Goal: Task Accomplishment & Management: Manage account settings

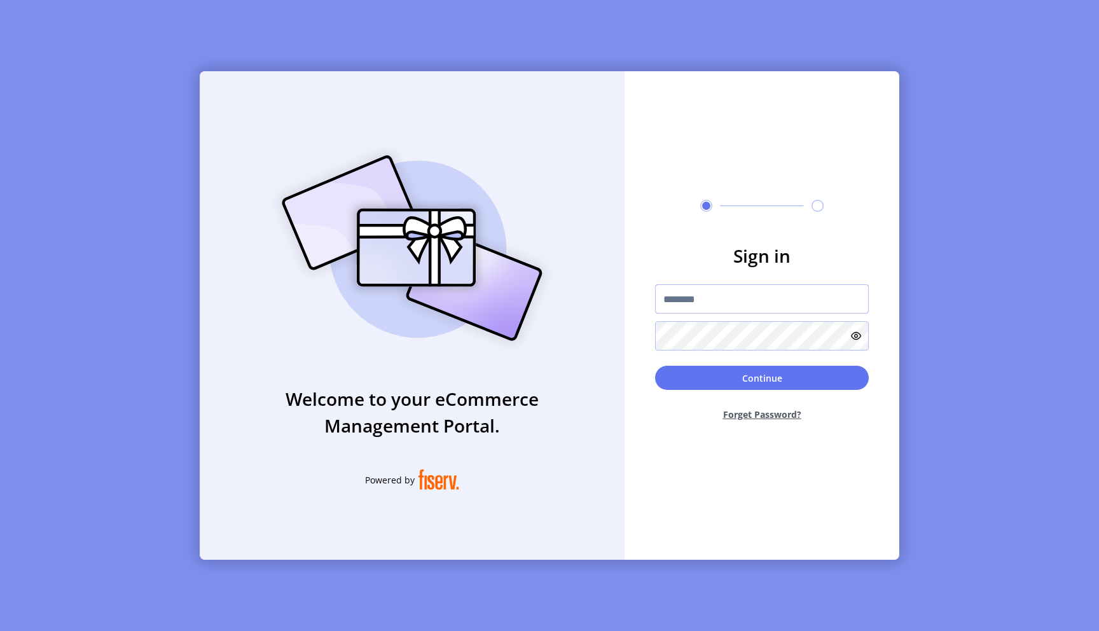
click at [711, 299] on input "text" at bounding box center [762, 298] width 214 height 29
type input "**********"
click at [771, 386] on button "Continue" at bounding box center [762, 378] width 214 height 24
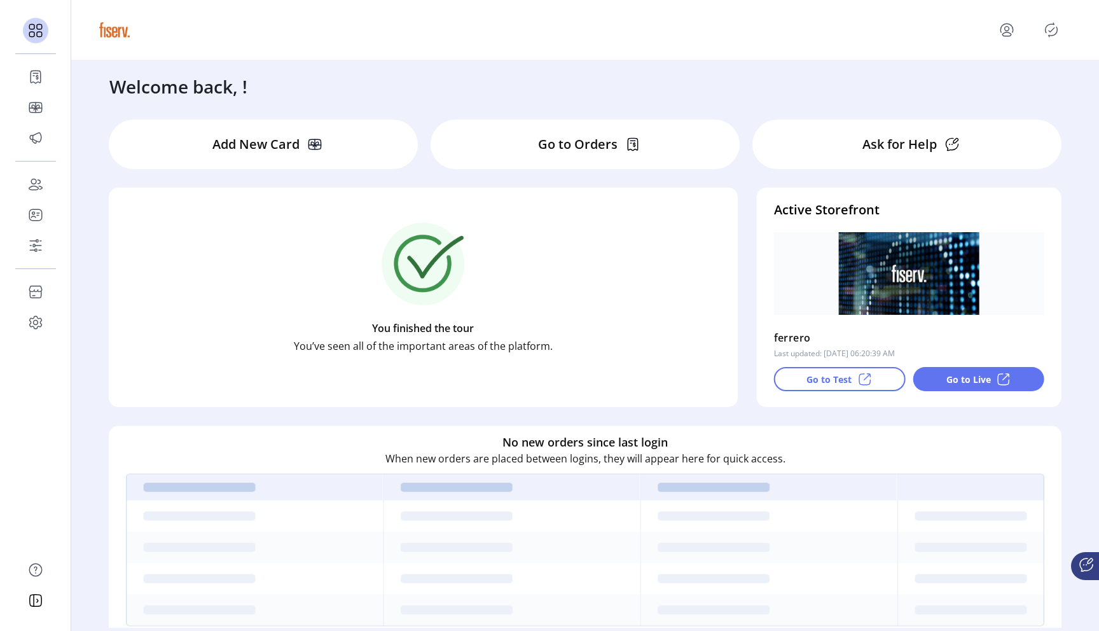
click at [1012, 38] on icon "menu" at bounding box center [1006, 30] width 20 height 20
click at [959, 85] on span "Sign Out" at bounding box center [960, 80] width 95 height 10
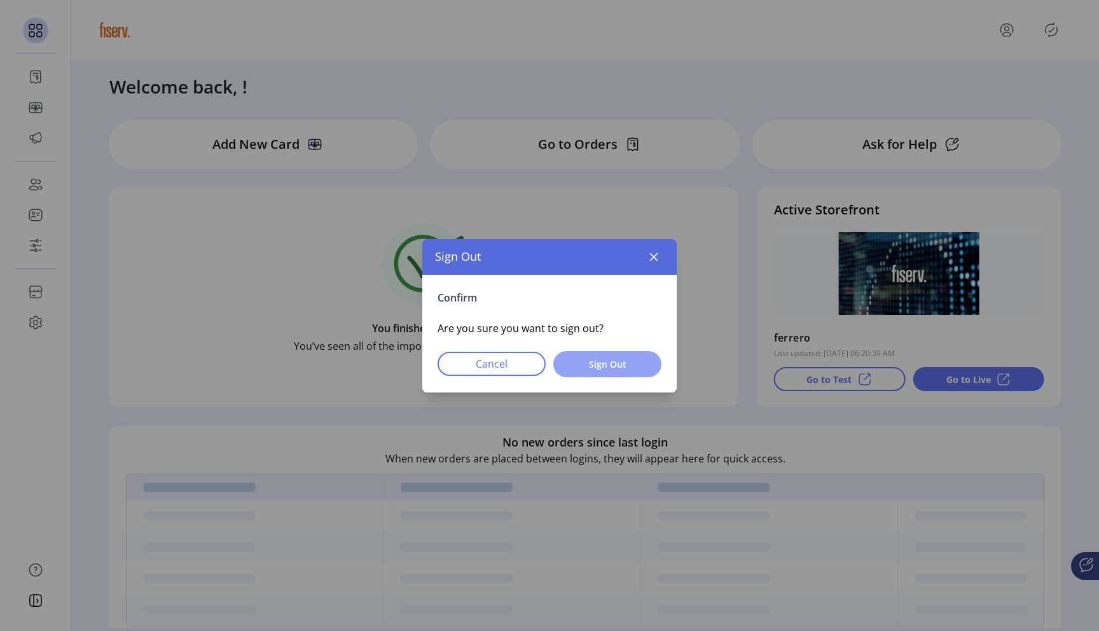
click at [615, 353] on button "Sign Out" at bounding box center [607, 364] width 108 height 26
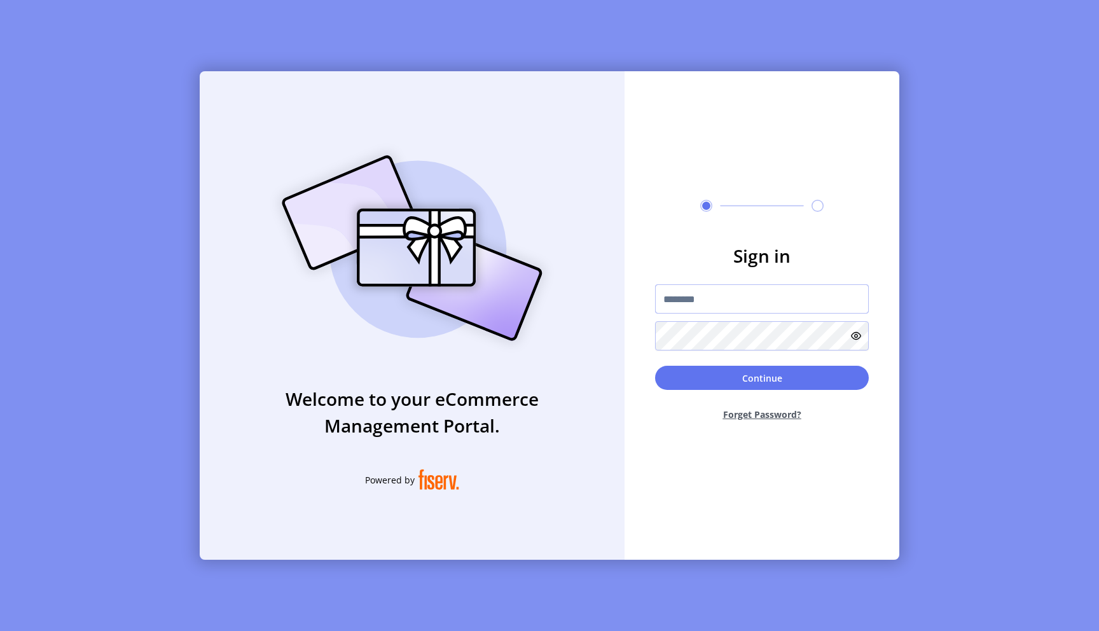
click at [749, 304] on input "text" at bounding box center [762, 298] width 214 height 29
paste input "**********"
type input "**********"
click at [854, 332] on icon at bounding box center [856, 336] width 10 height 10
click at [766, 375] on button "Continue" at bounding box center [762, 378] width 214 height 24
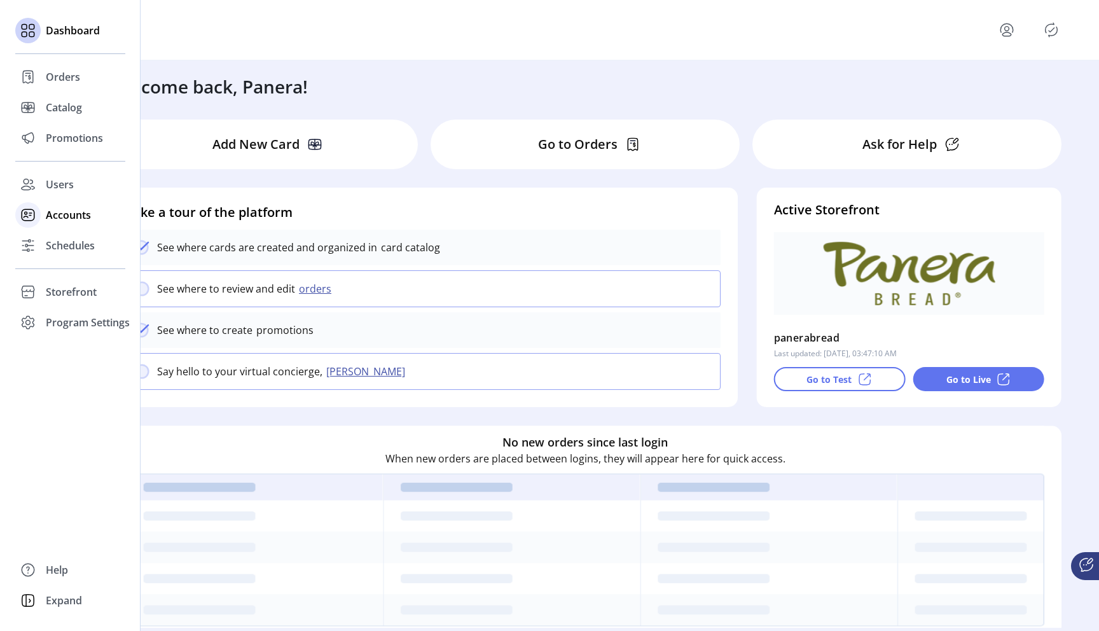
click at [76, 213] on span "Accounts" at bounding box center [68, 214] width 45 height 15
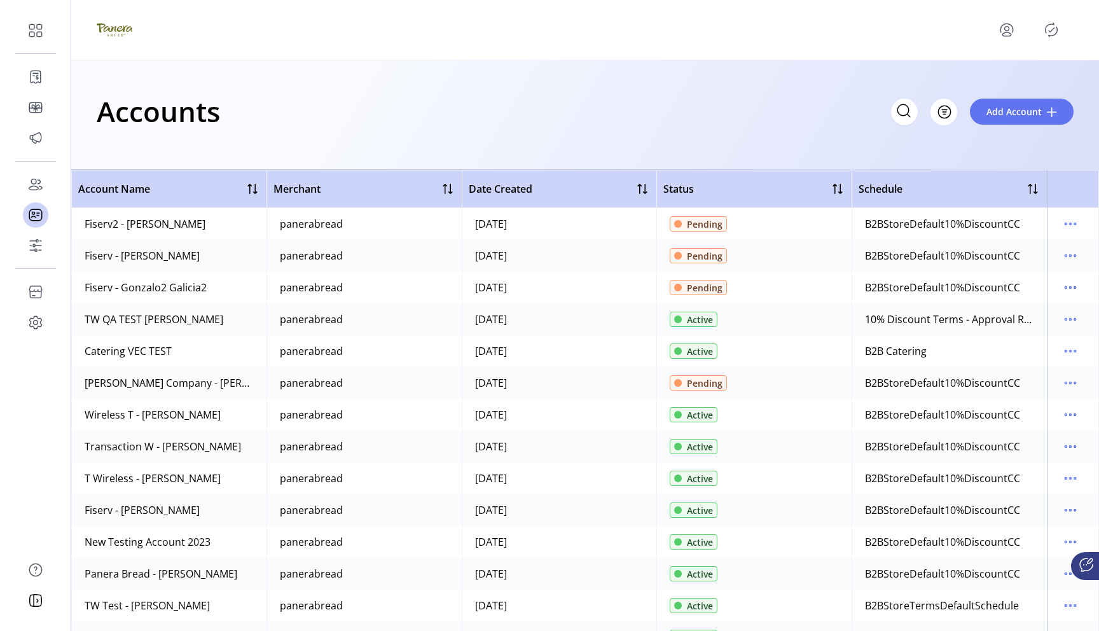
click at [1047, 32] on icon "Publisher Panel" at bounding box center [1051, 30] width 20 height 20
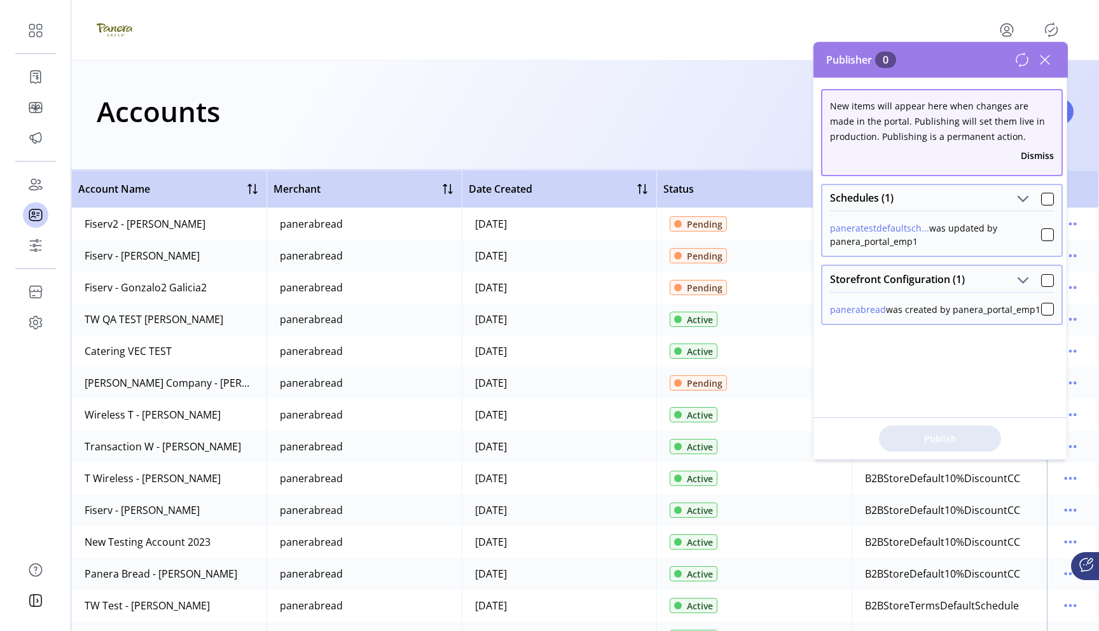
click at [927, 314] on div "panerabread was created by panera_portal_emp1" at bounding box center [935, 309] width 210 height 13
click at [911, 316] on div "panerabread was created by panera_portal_emp1" at bounding box center [935, 309] width 210 height 13
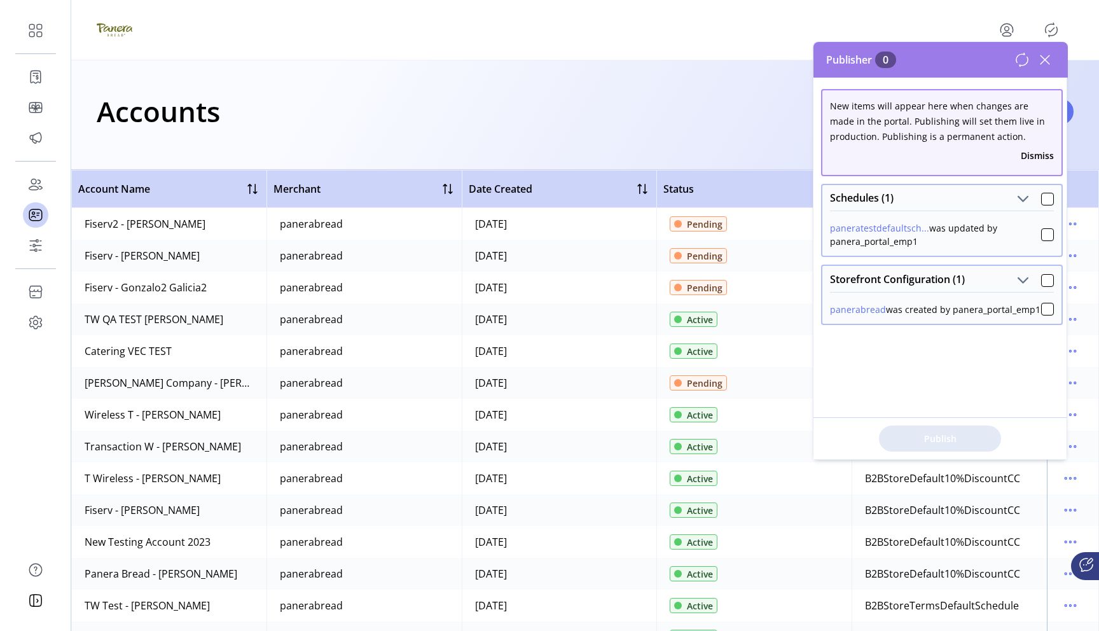
click at [1045, 65] on icon at bounding box center [1045, 60] width 20 height 20
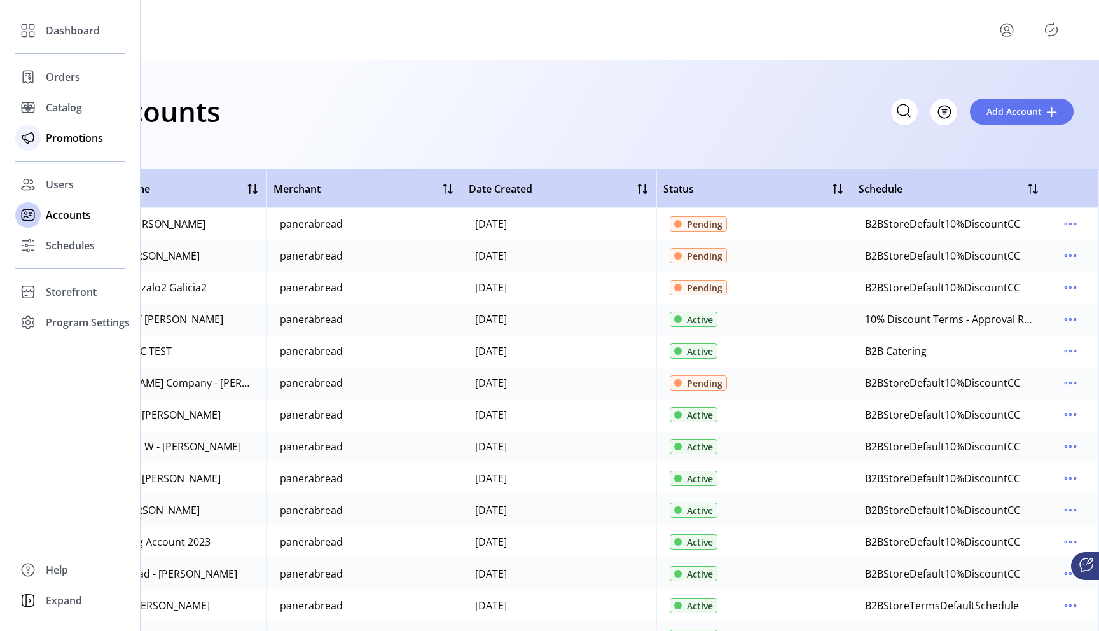
click at [79, 146] on div "Promotions" at bounding box center [70, 138] width 110 height 31
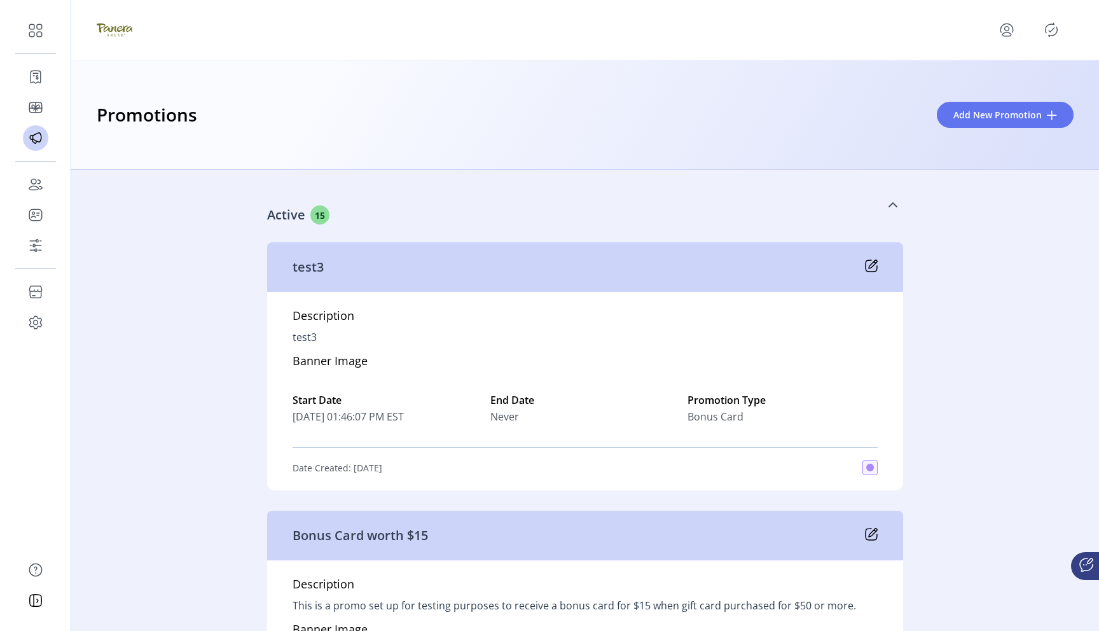
click at [825, 207] on link "Active 15" at bounding box center [585, 204] width 636 height 55
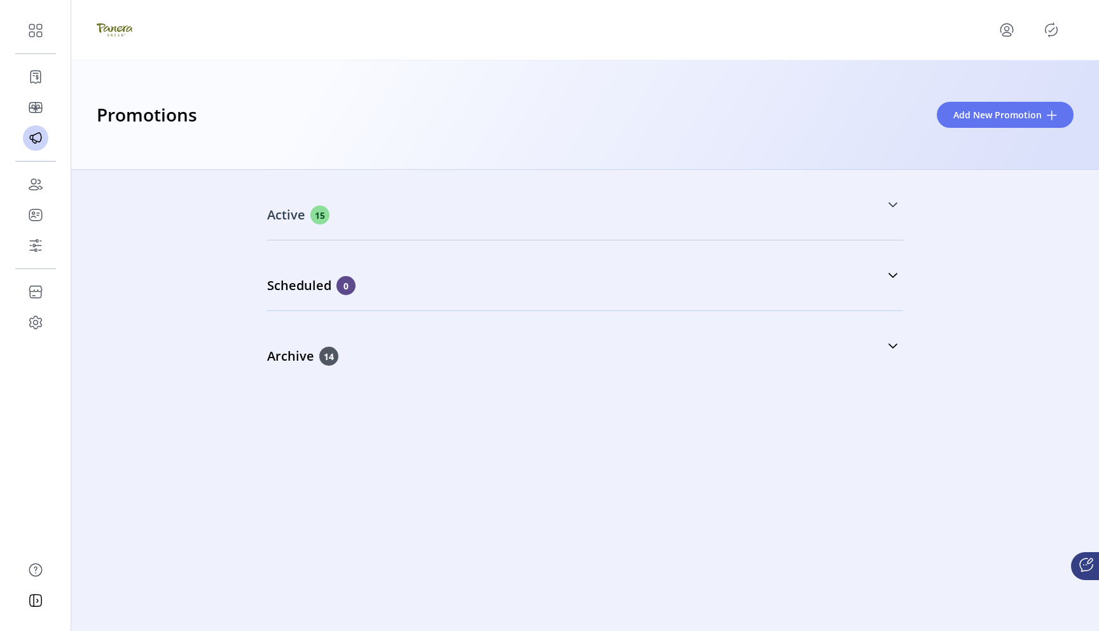
click at [516, 230] on link "Active 15" at bounding box center [585, 204] width 636 height 55
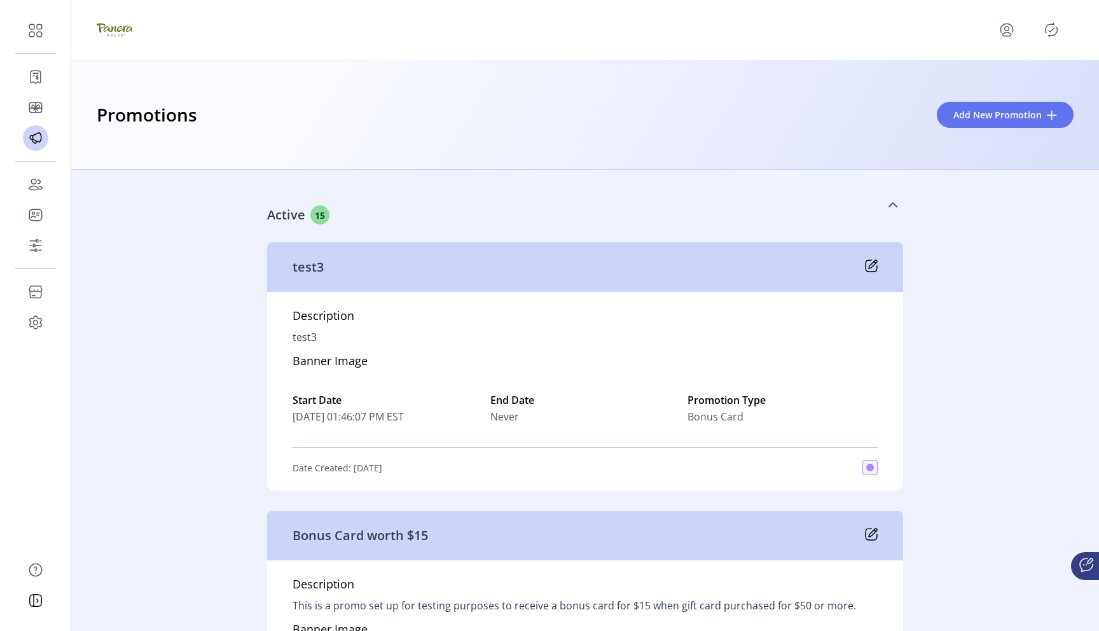
click at [889, 205] on icon at bounding box center [893, 205] width 10 height 10
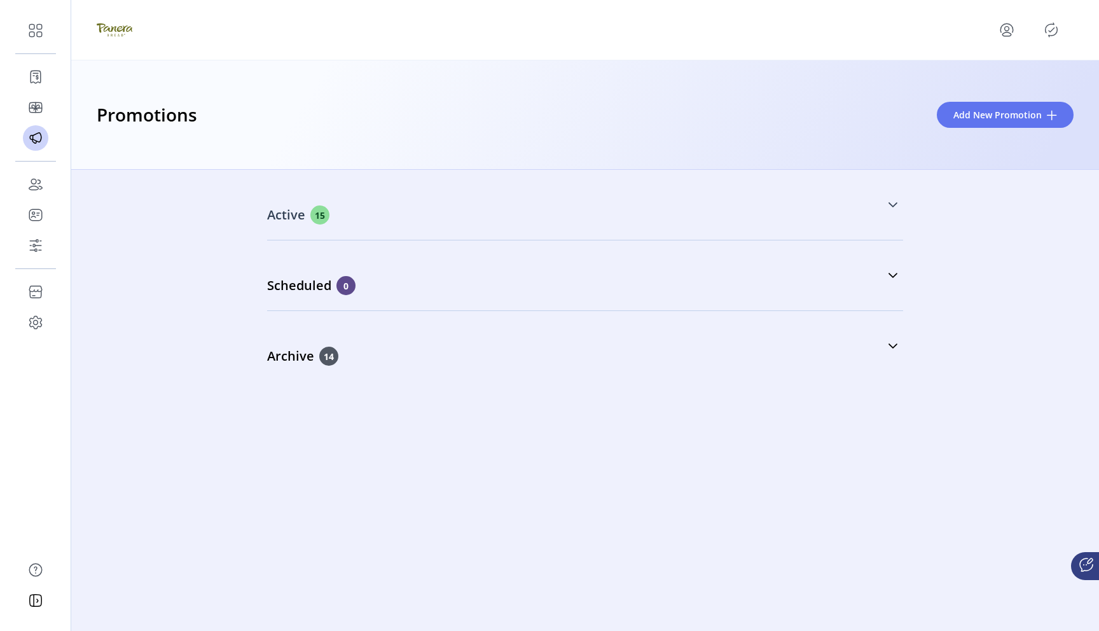
click at [640, 209] on div "Active 15" at bounding box center [521, 214] width 509 height 19
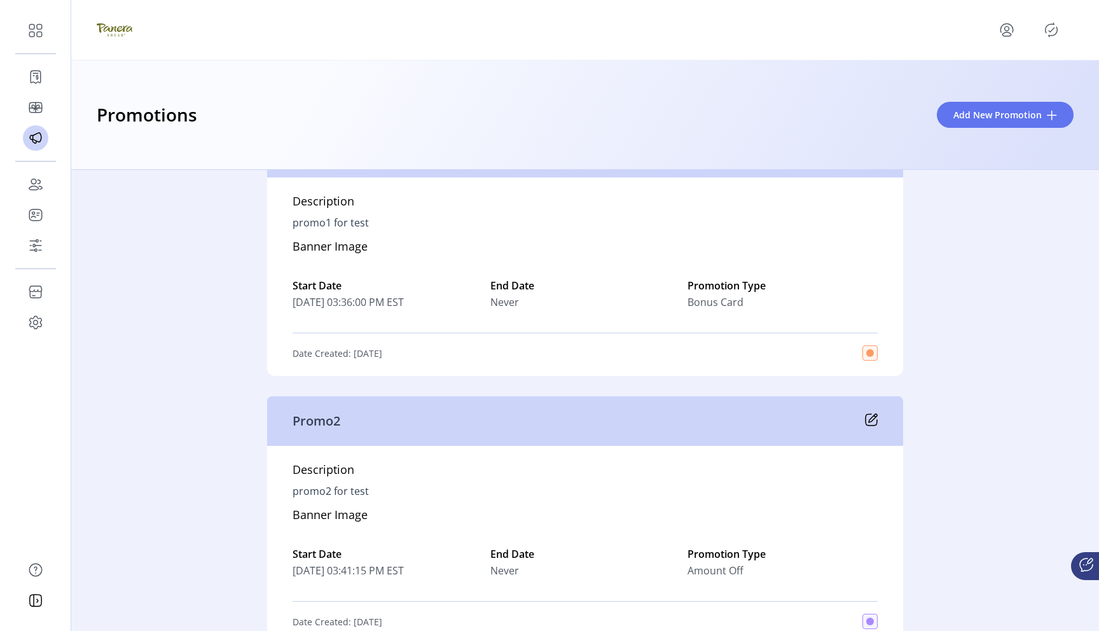
scroll to position [3338, 0]
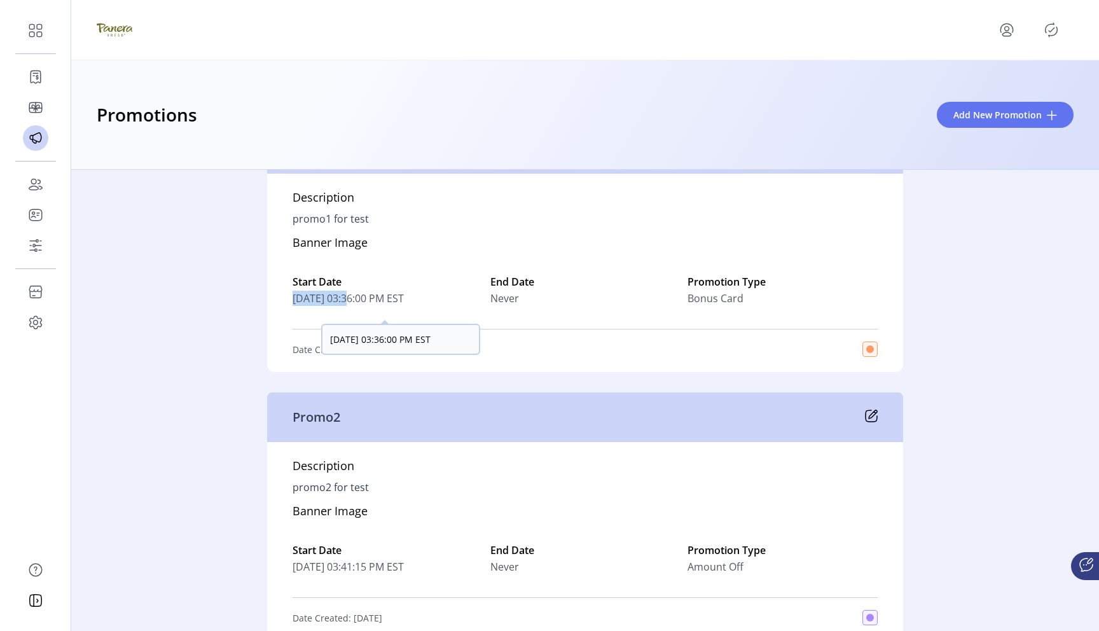
drag, startPoint x: 291, startPoint y: 312, endPoint x: 347, endPoint y: 317, distance: 56.8
click at [348, 306] on span "09/08/2025 03:36:00 PM EST" at bounding box center [387, 298] width 190 height 15
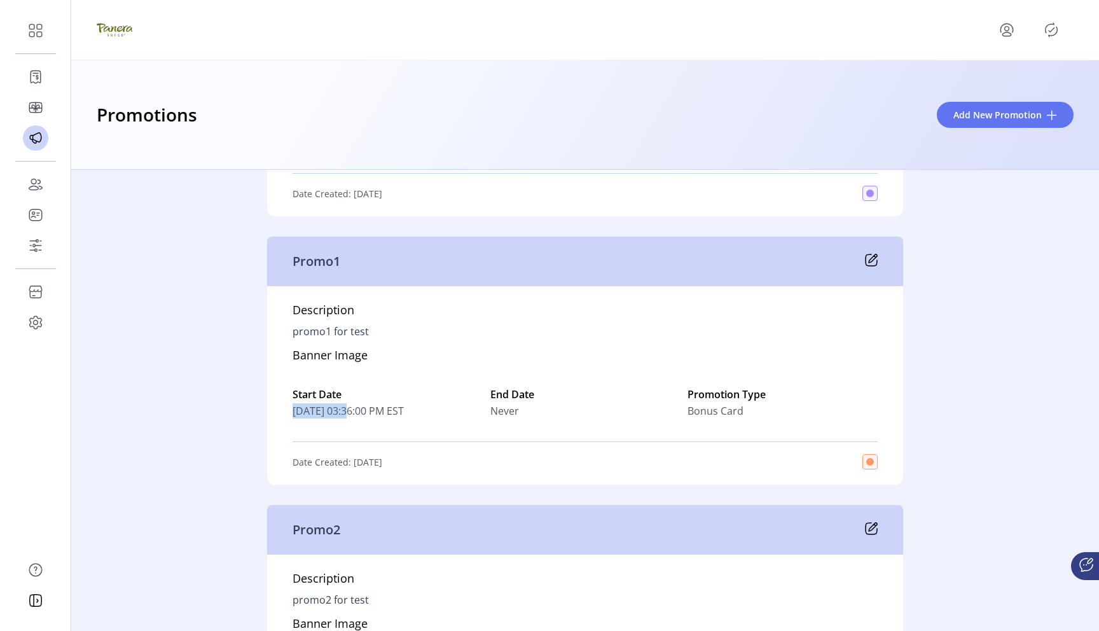
scroll to position [3187, 0]
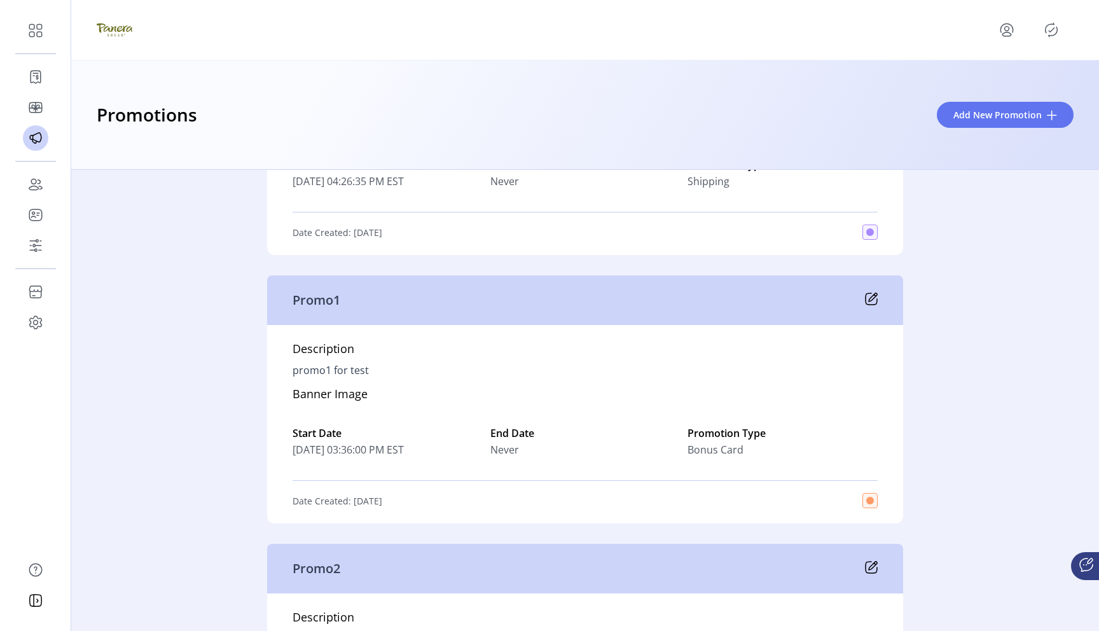
click at [315, 310] on p "Promo1" at bounding box center [316, 300] width 48 height 19
drag, startPoint x: 278, startPoint y: 312, endPoint x: 371, endPoint y: 322, distance: 93.4
click at [373, 322] on div "Promo1" at bounding box center [585, 300] width 636 height 50
drag, startPoint x: 280, startPoint y: 464, endPoint x: 368, endPoint y: 465, distance: 87.1
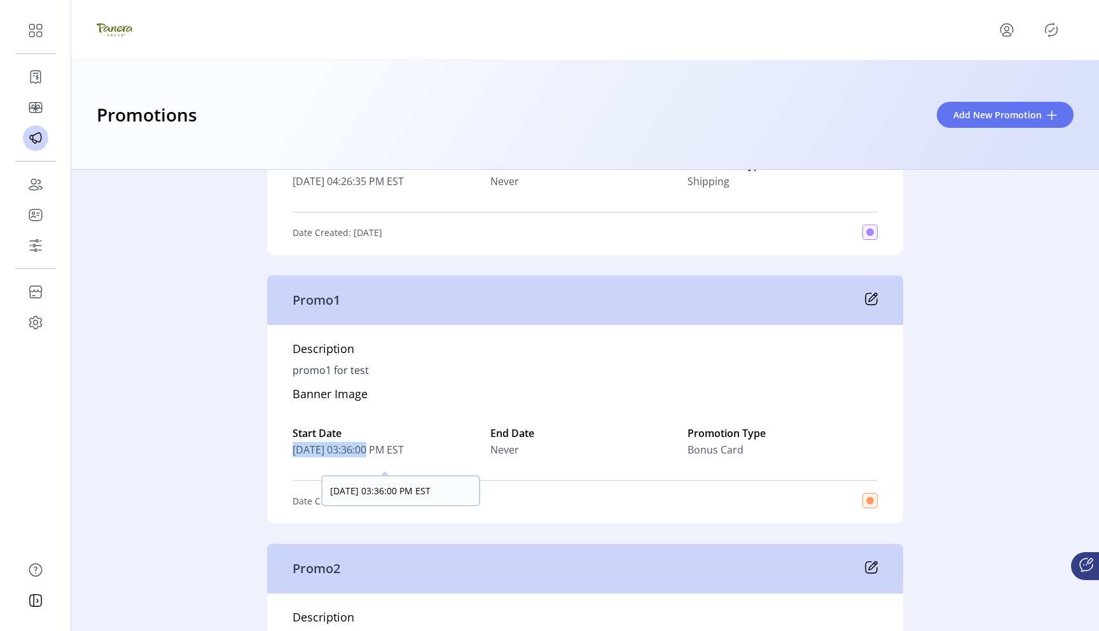
click at [368, 465] on div "Description promo1 for test Banner Image Start Date 09/08/2025 03:36:00 PM EST …" at bounding box center [585, 424] width 636 height 198
click at [870, 305] on icon at bounding box center [871, 298] width 13 height 13
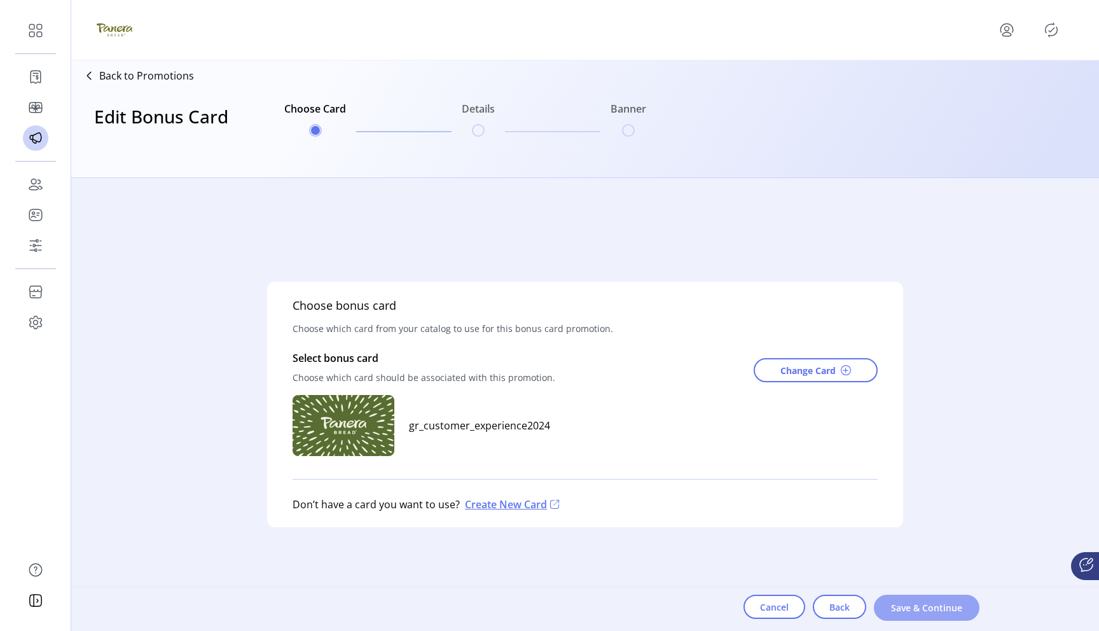
click at [954, 603] on span "Save & Continue" at bounding box center [926, 607] width 72 height 13
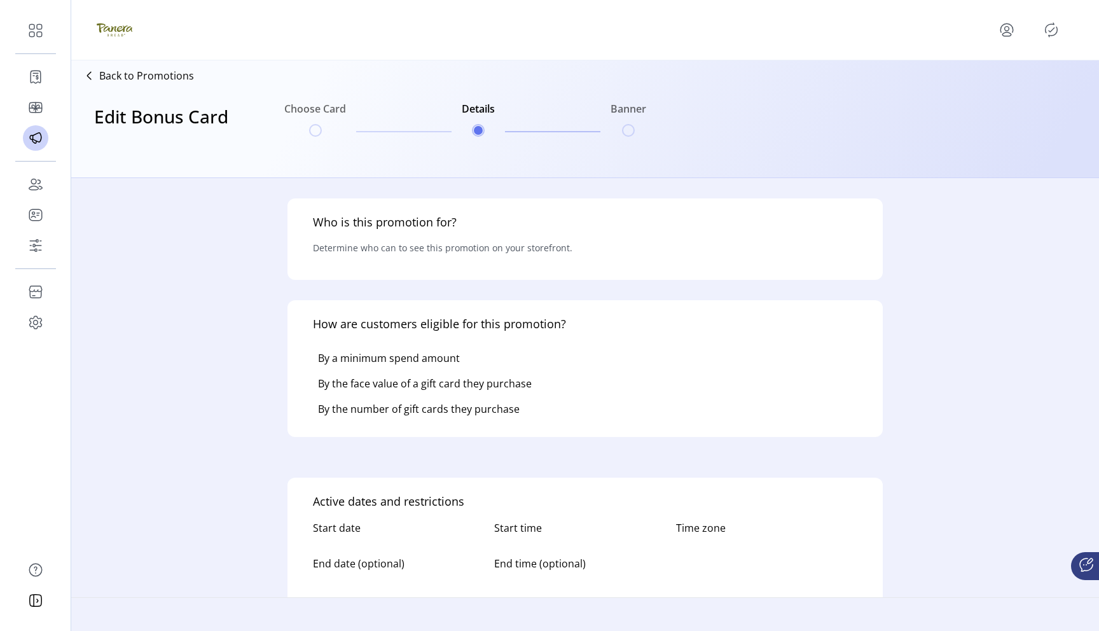
type input "*********"
type input "******"
type textarea "**********"
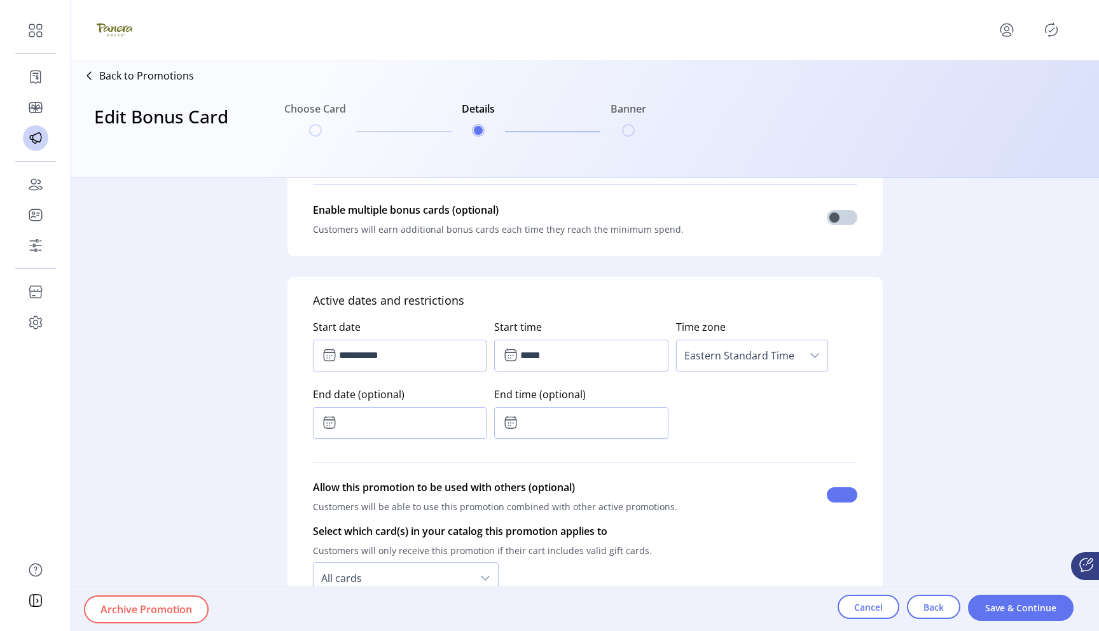
scroll to position [887, 0]
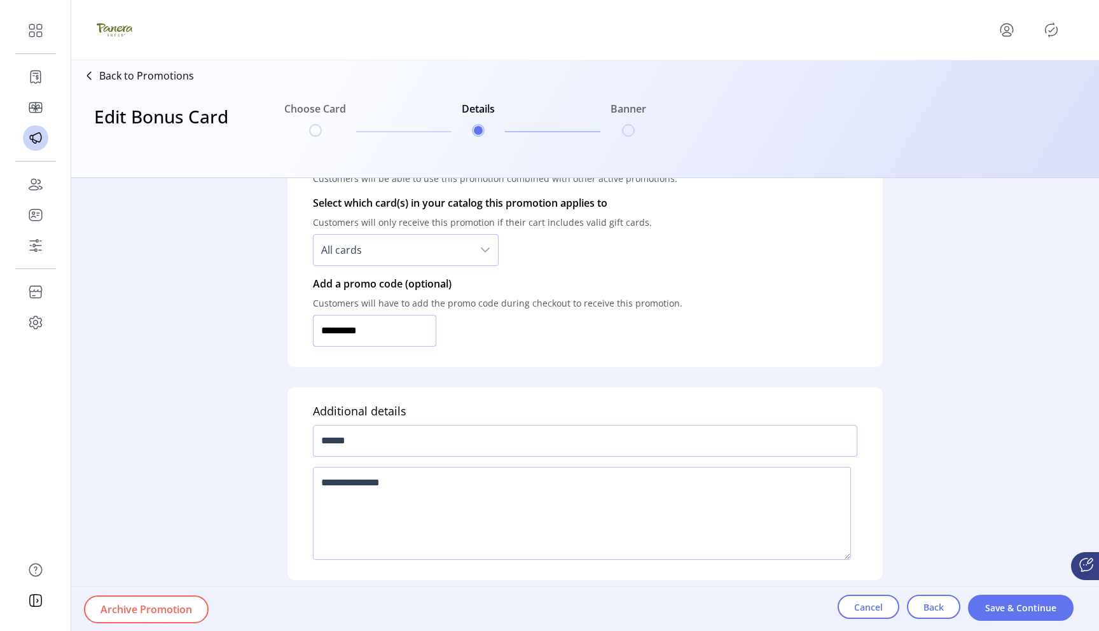
click at [361, 329] on input "*********" at bounding box center [374, 331] width 123 height 32
